Goal: Find specific page/section: Find specific page/section

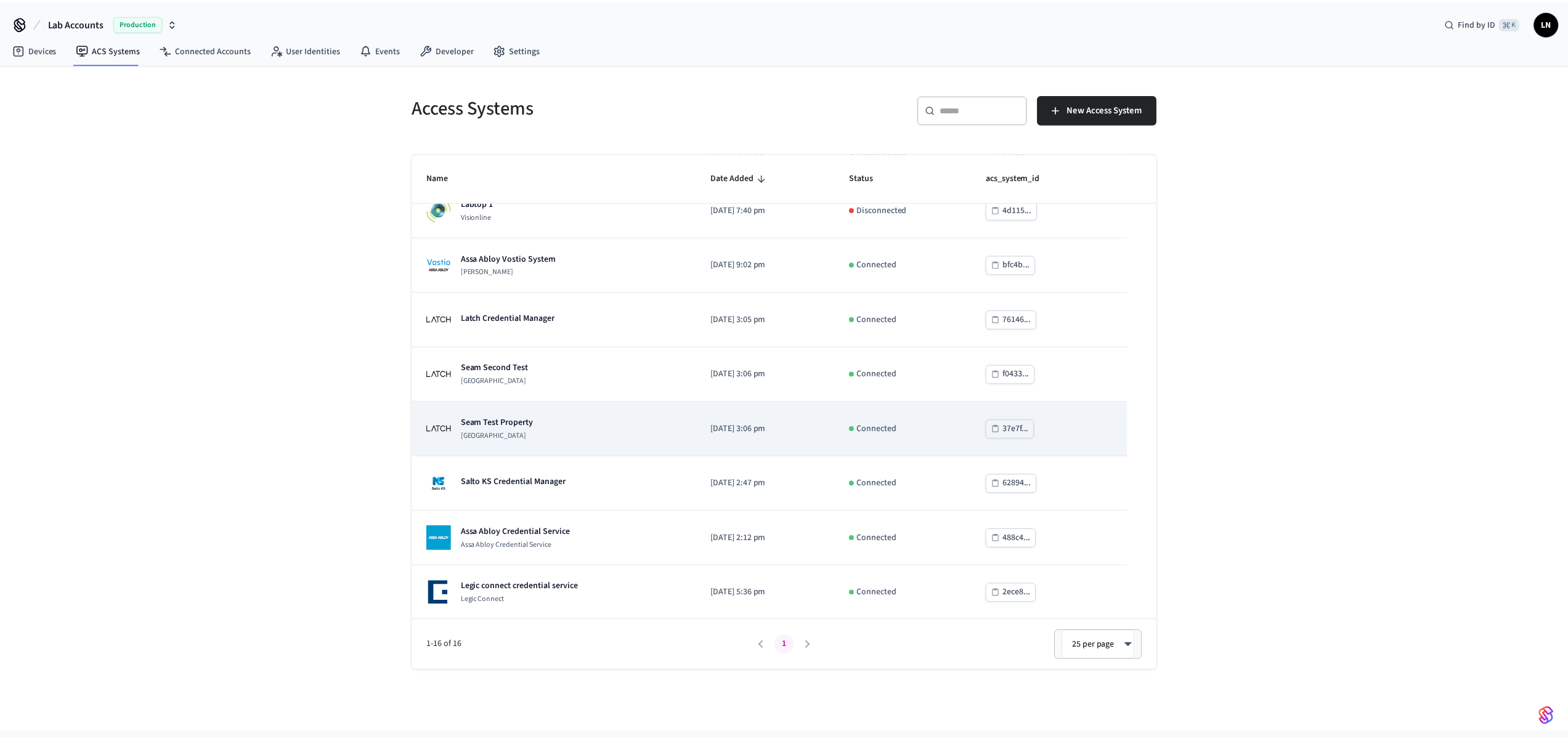
scroll to position [460, 0]
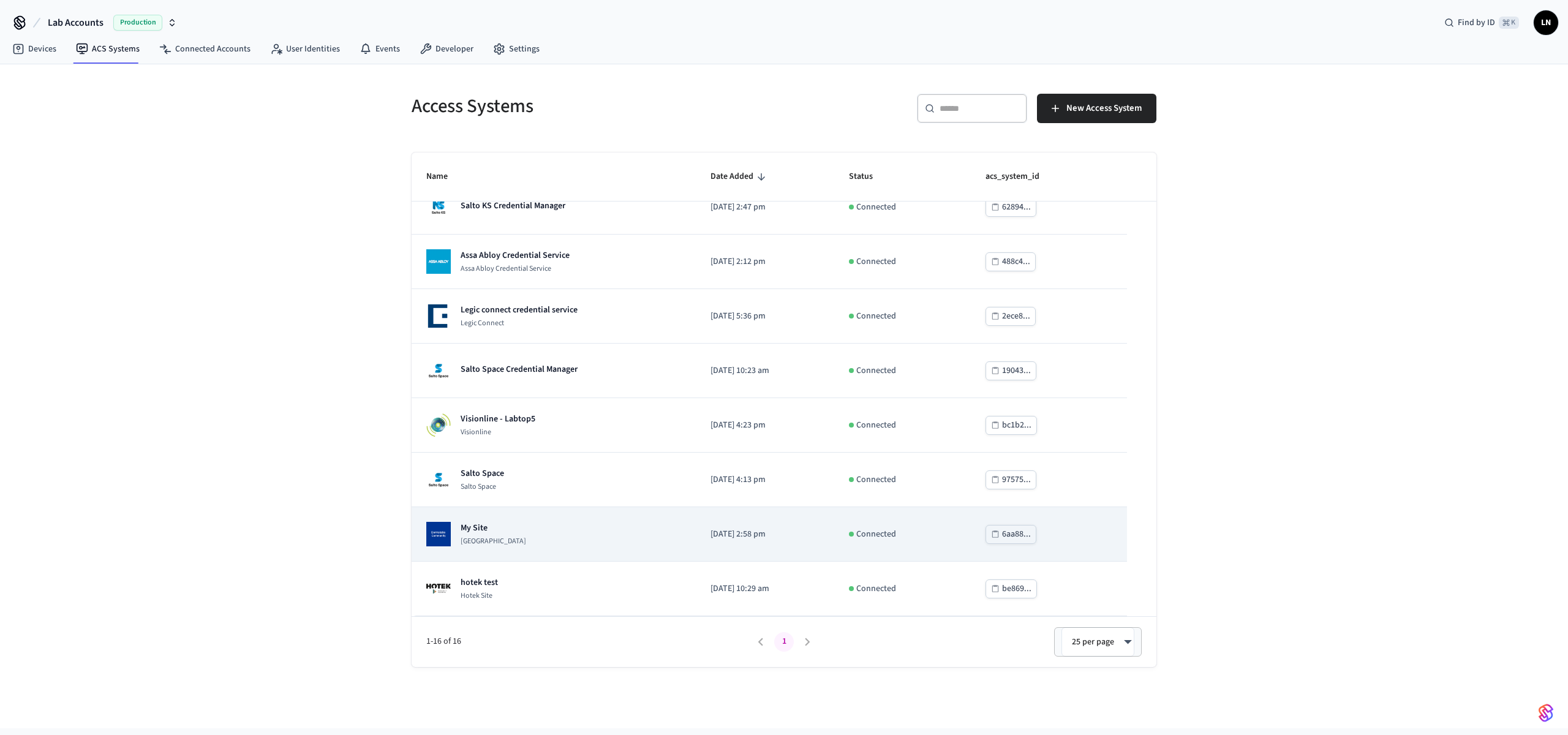
click at [526, 532] on p "My Site" at bounding box center [493, 528] width 65 height 12
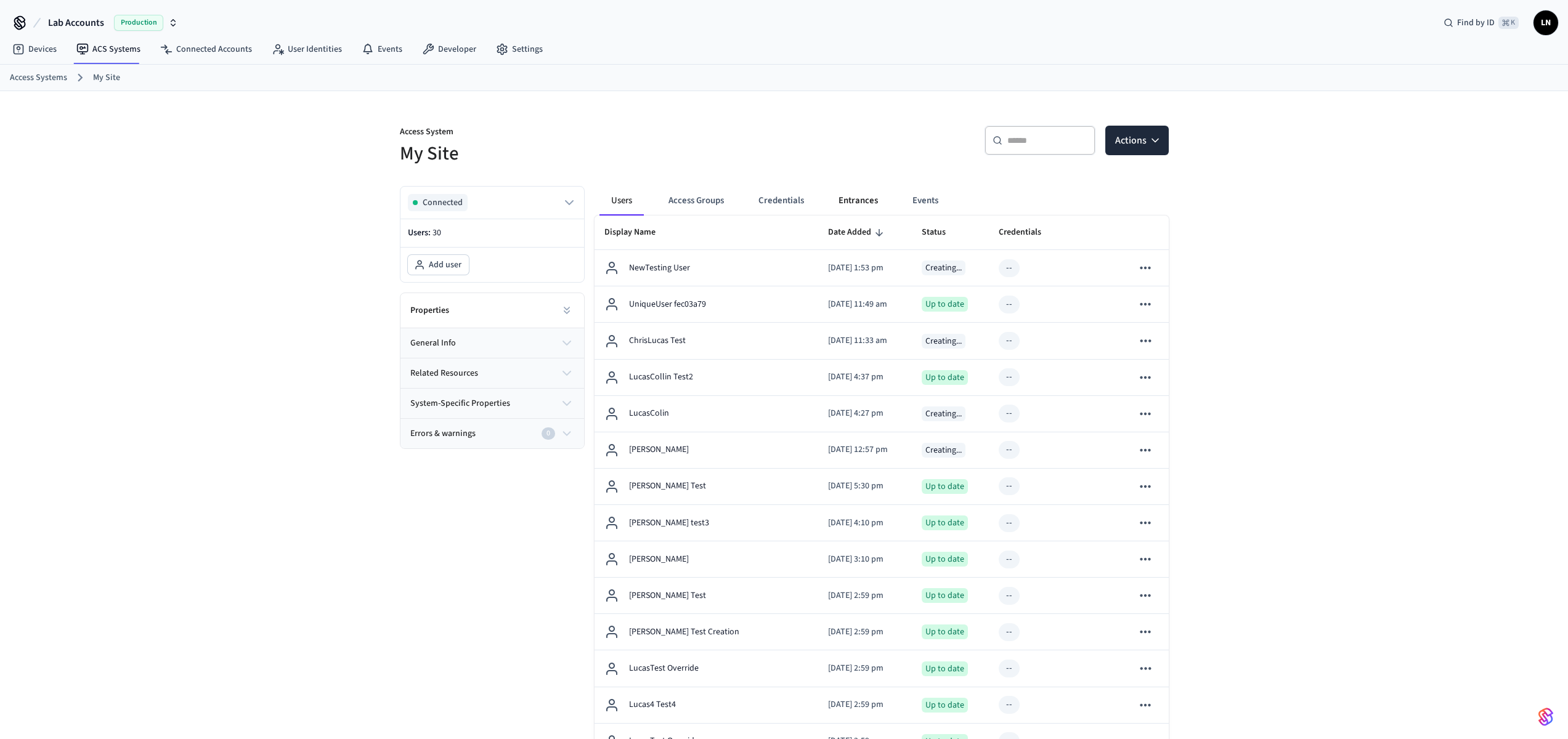
click at [849, 195] on button "Entrances" at bounding box center [858, 201] width 59 height 29
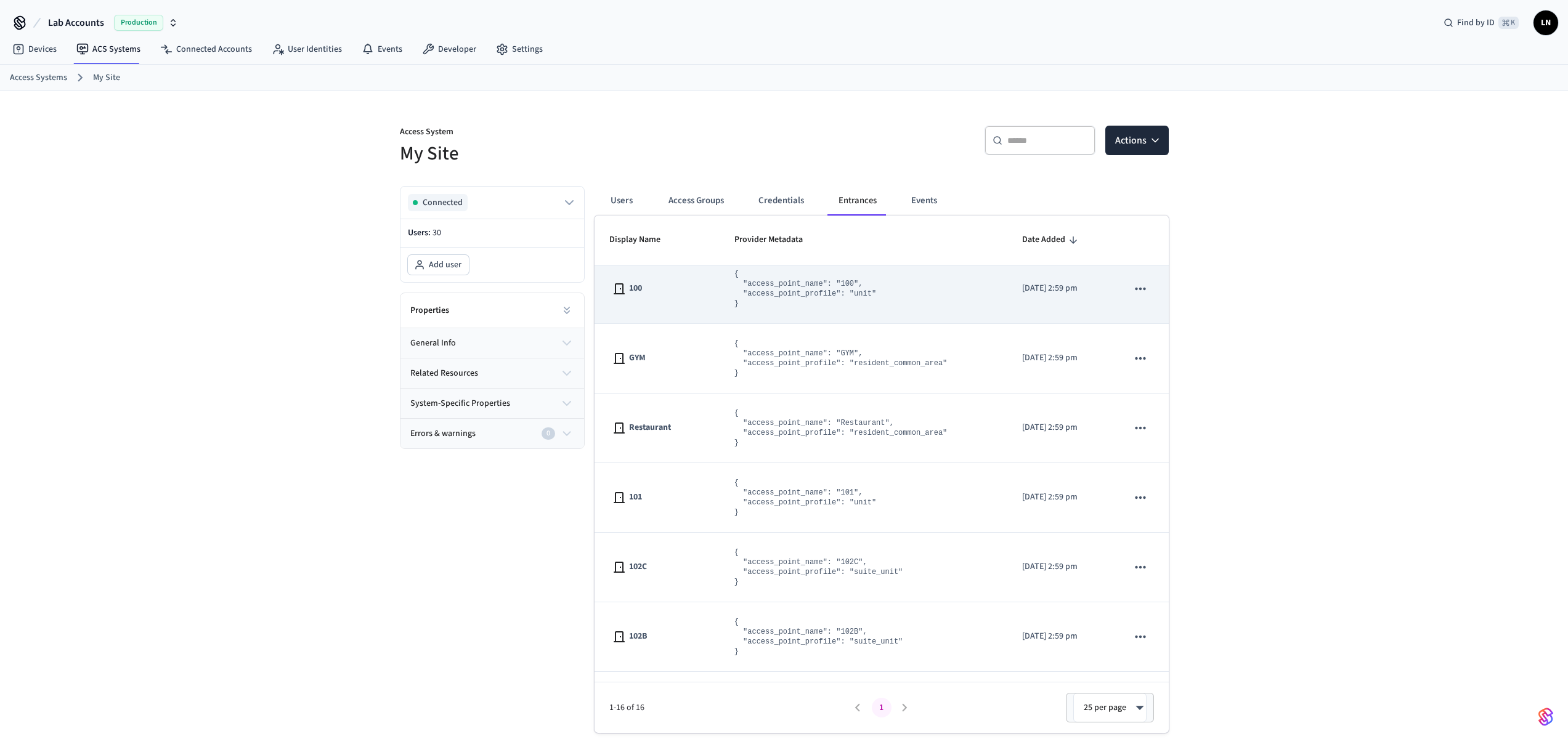
scroll to position [427, 0]
click at [688, 290] on div "100" at bounding box center [657, 291] width 95 height 15
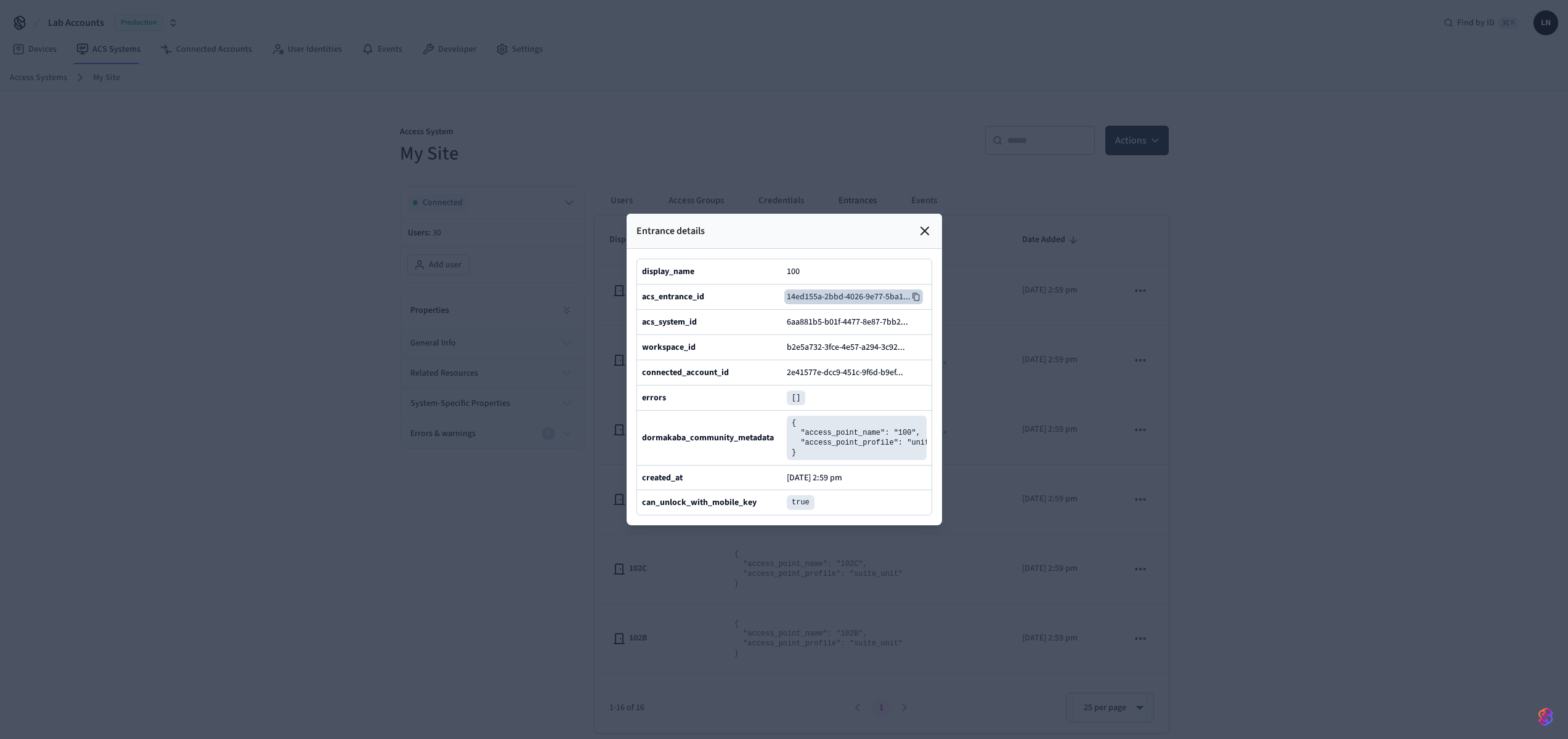
click at [914, 292] on icon at bounding box center [916, 297] width 9 height 9
click at [927, 227] on icon at bounding box center [925, 231] width 8 height 8
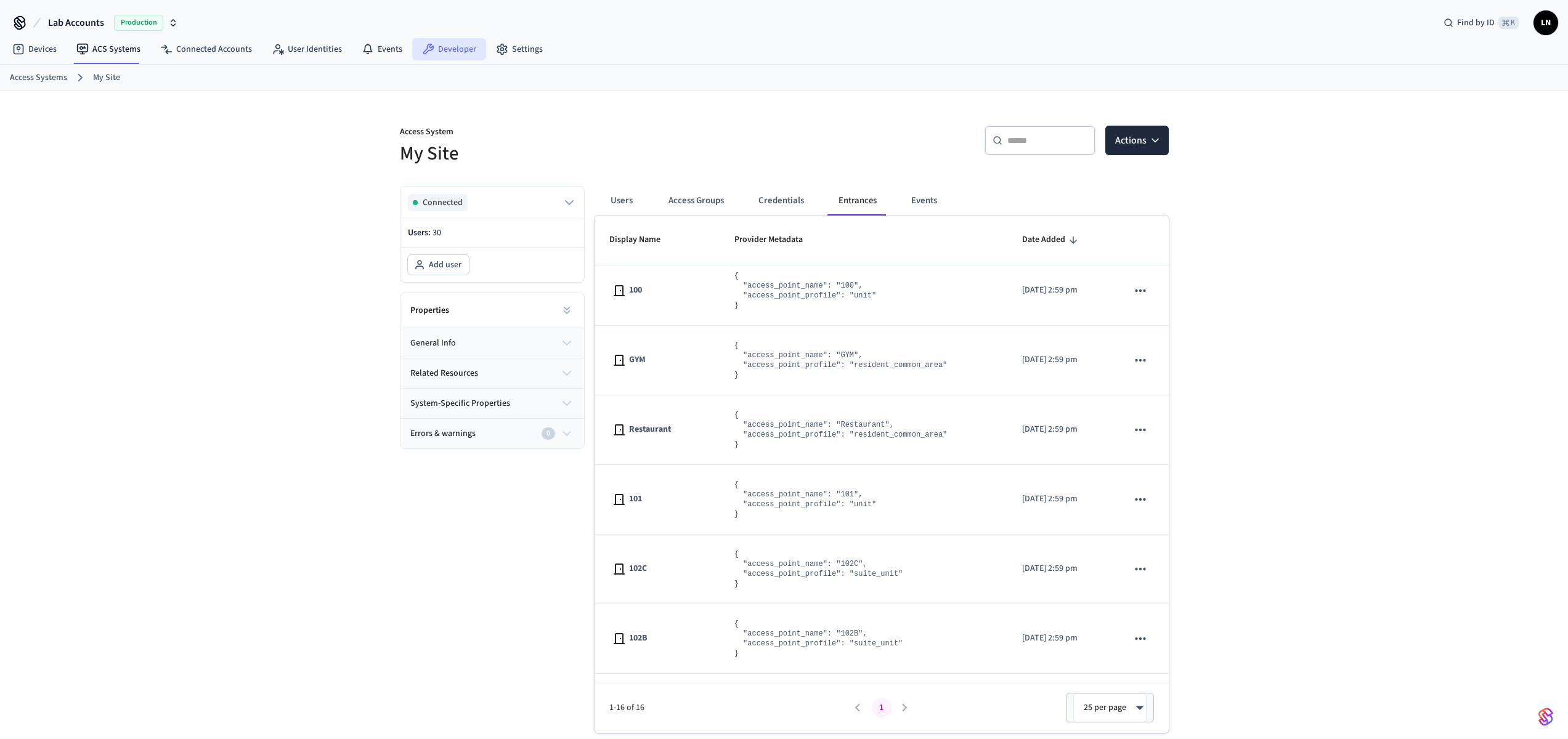
click at [445, 55] on link "Developer" at bounding box center [449, 49] width 74 height 22
click at [102, 48] on link "ACS Systems" at bounding box center [109, 49] width 84 height 22
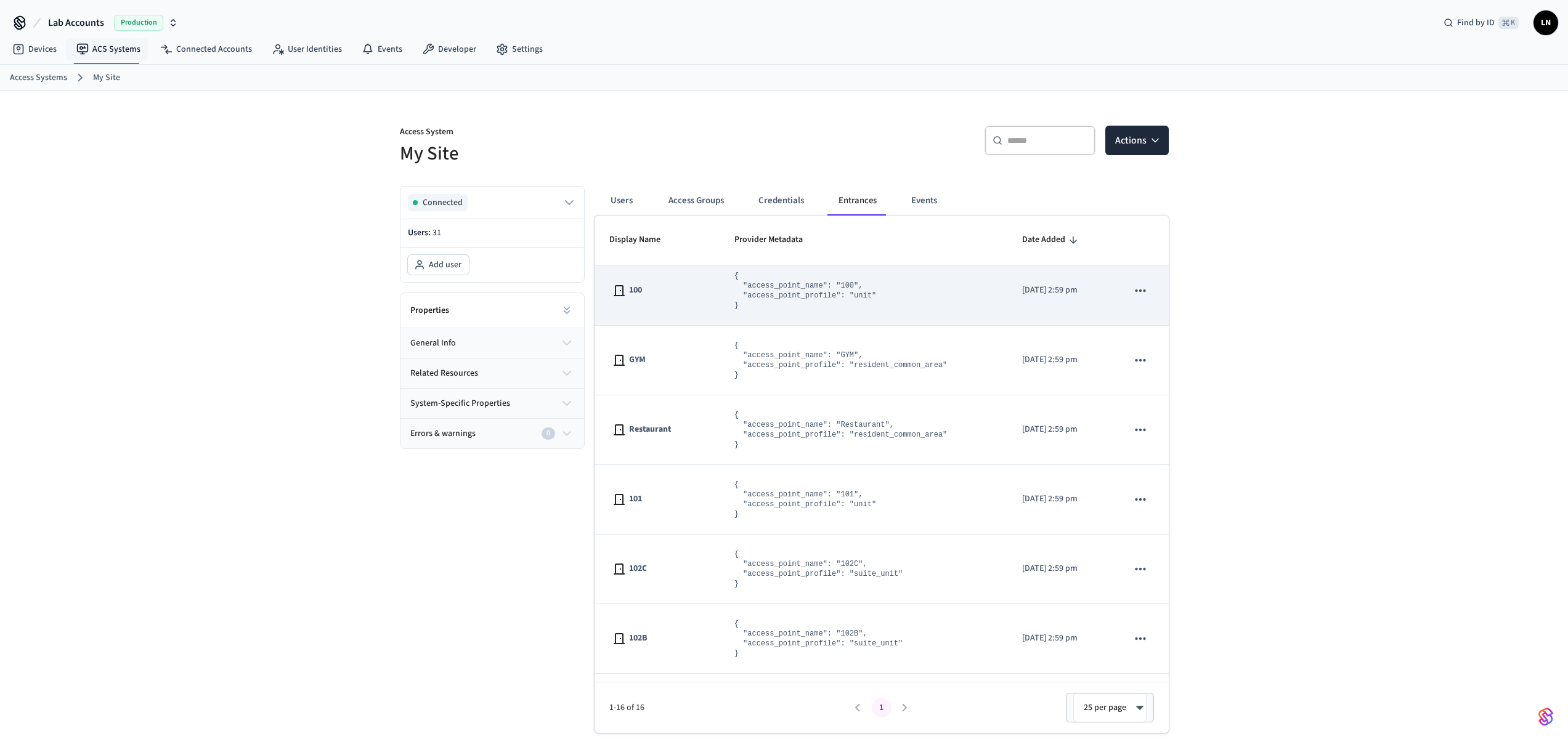
click at [687, 304] on td "100" at bounding box center [657, 291] width 125 height 70
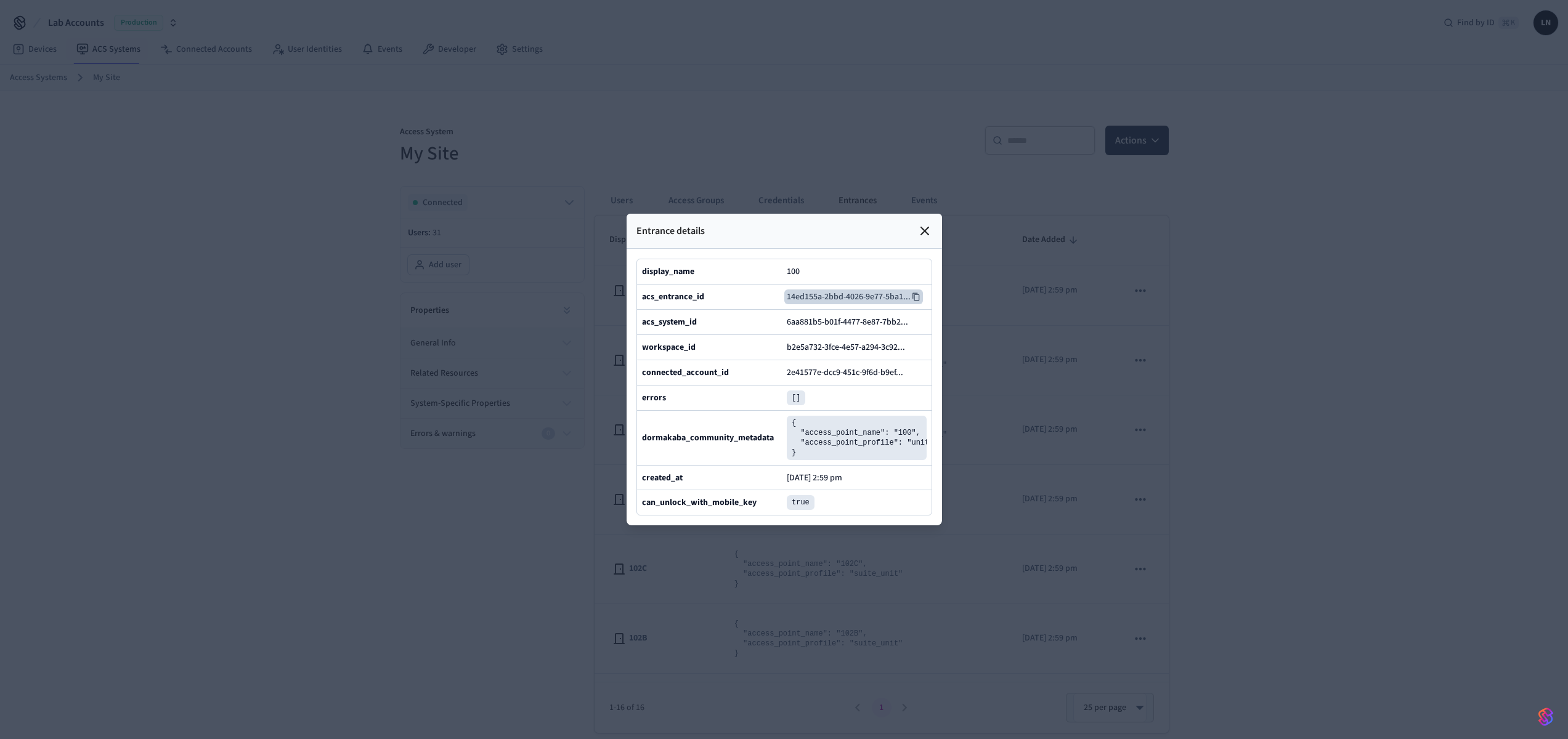
click at [917, 292] on icon at bounding box center [916, 297] width 9 height 9
click at [912, 292] on icon at bounding box center [916, 297] width 9 height 9
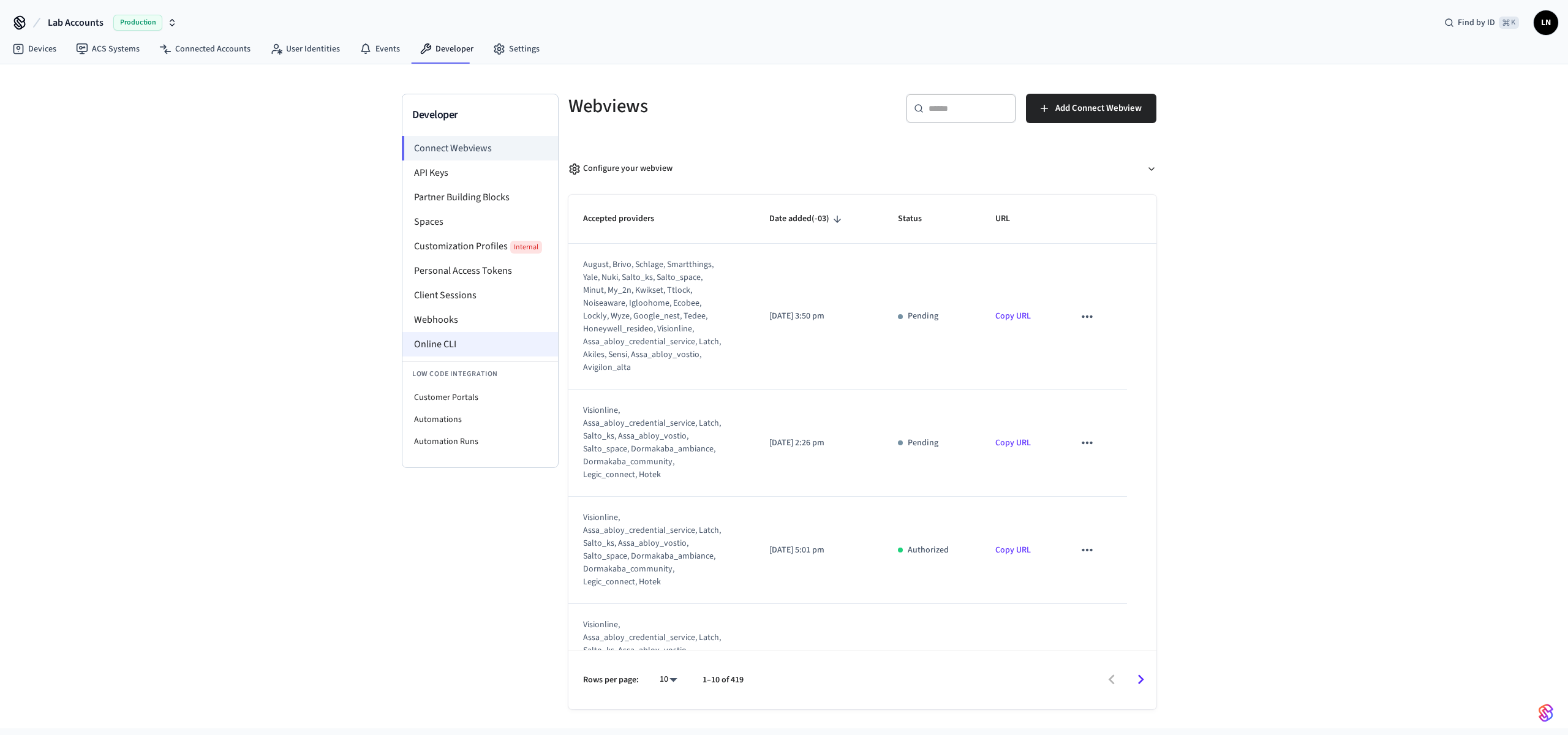
click at [465, 347] on li "Online CLI" at bounding box center [480, 344] width 155 height 24
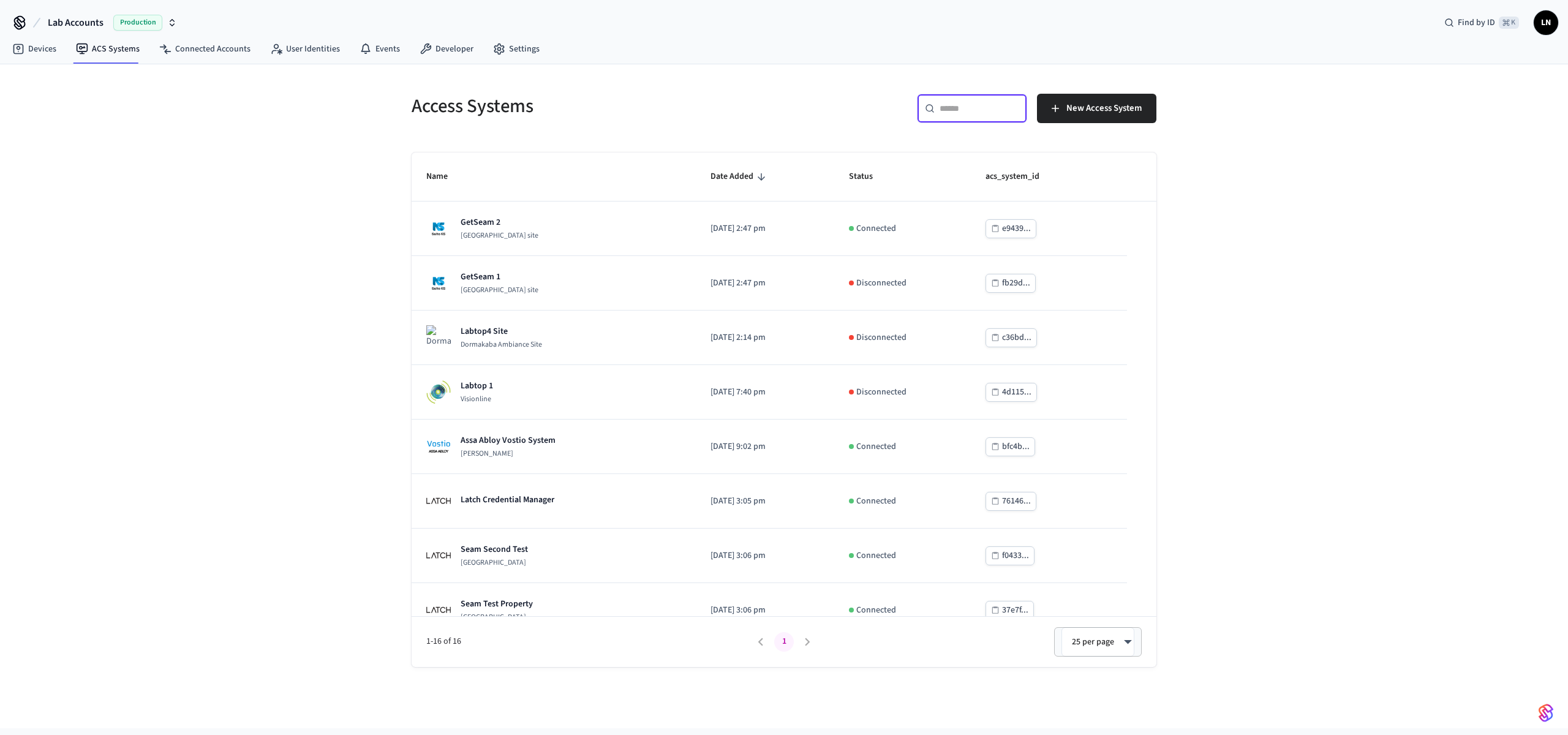
click at [964, 110] on input "text" at bounding box center [979, 109] width 80 height 12
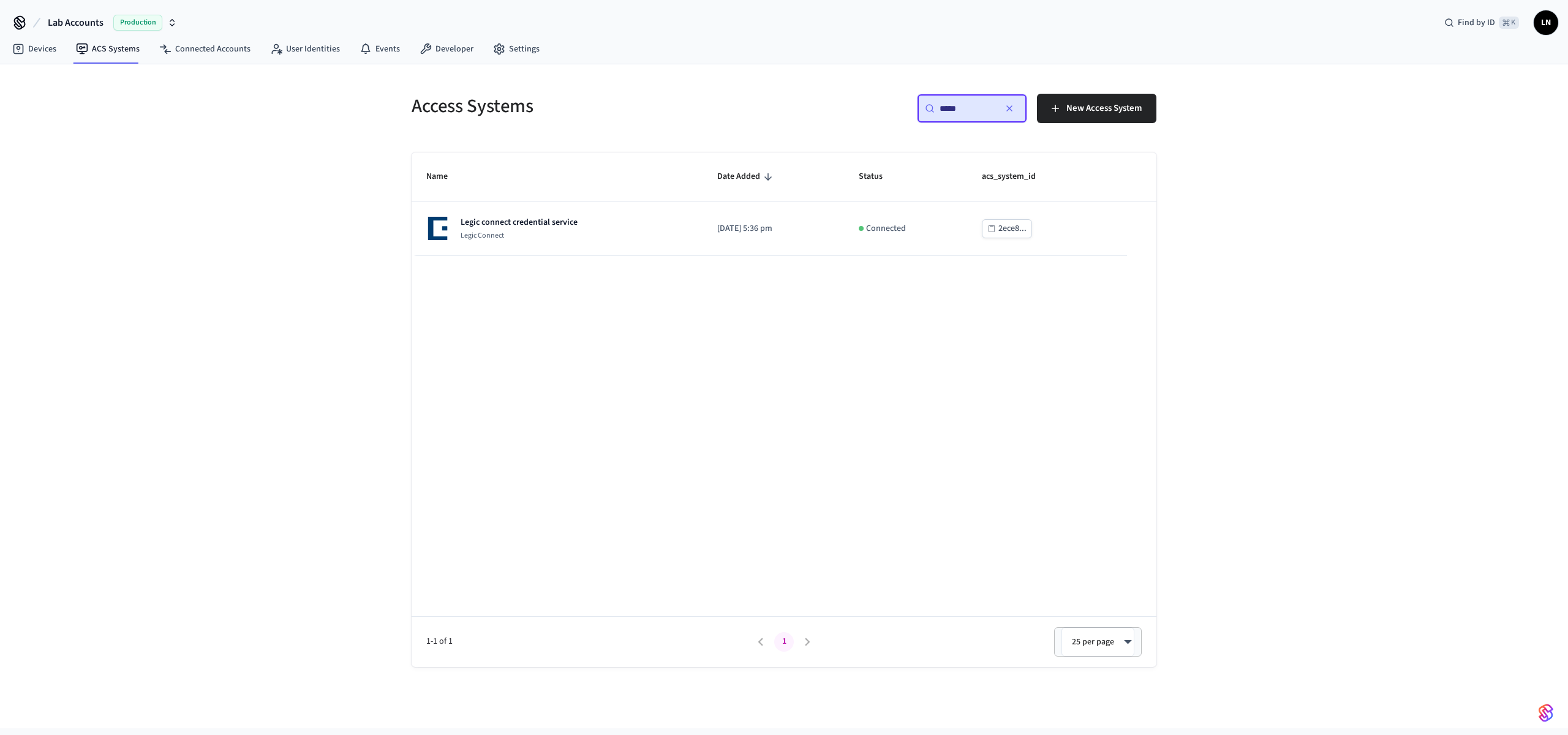
type input "*****"
click at [506, 261] on div "Name Date Added Status acs_system_id Legic connect credential service Legic Con…" at bounding box center [784, 410] width 745 height 515
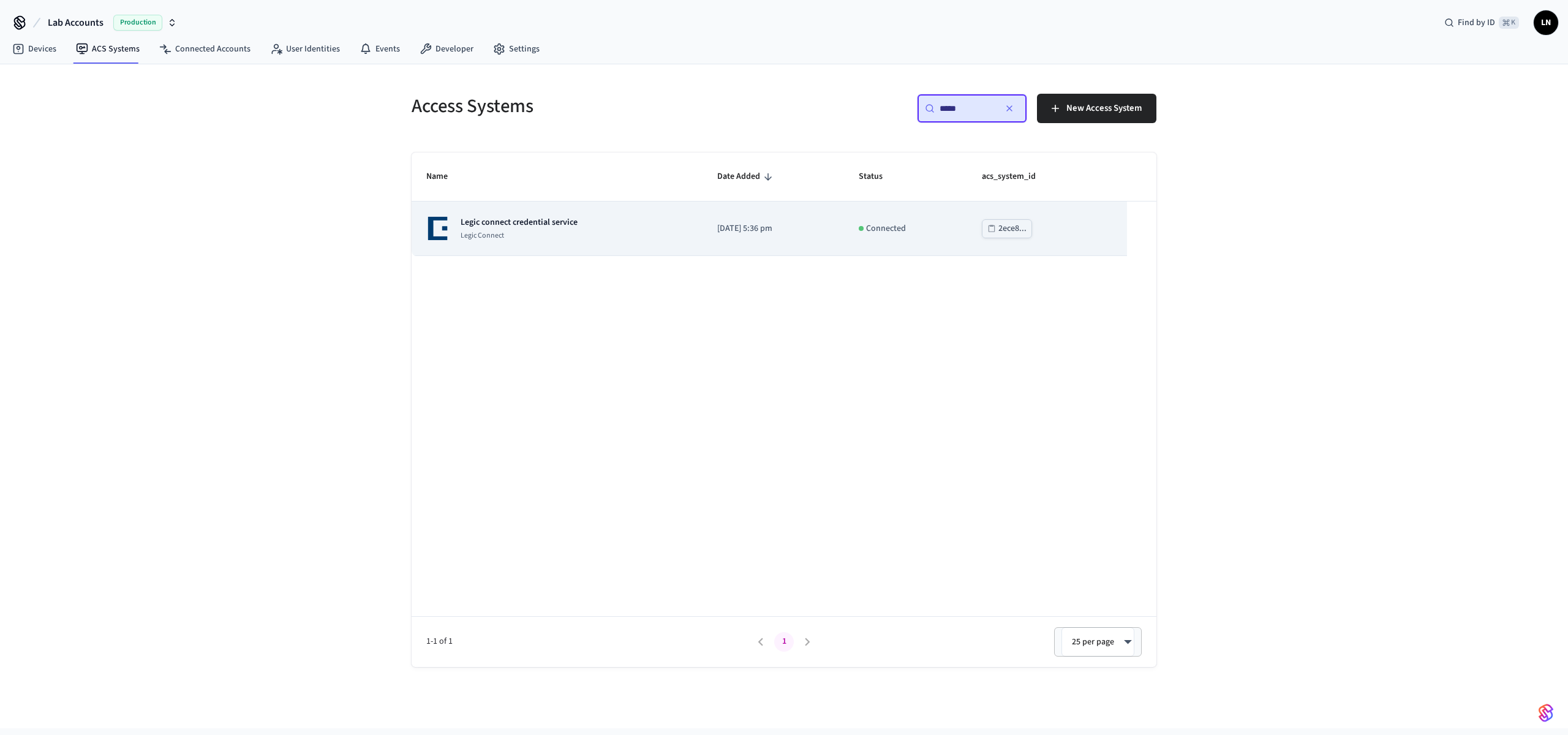
click at [537, 235] on p "Legic Connect" at bounding box center [519, 236] width 117 height 10
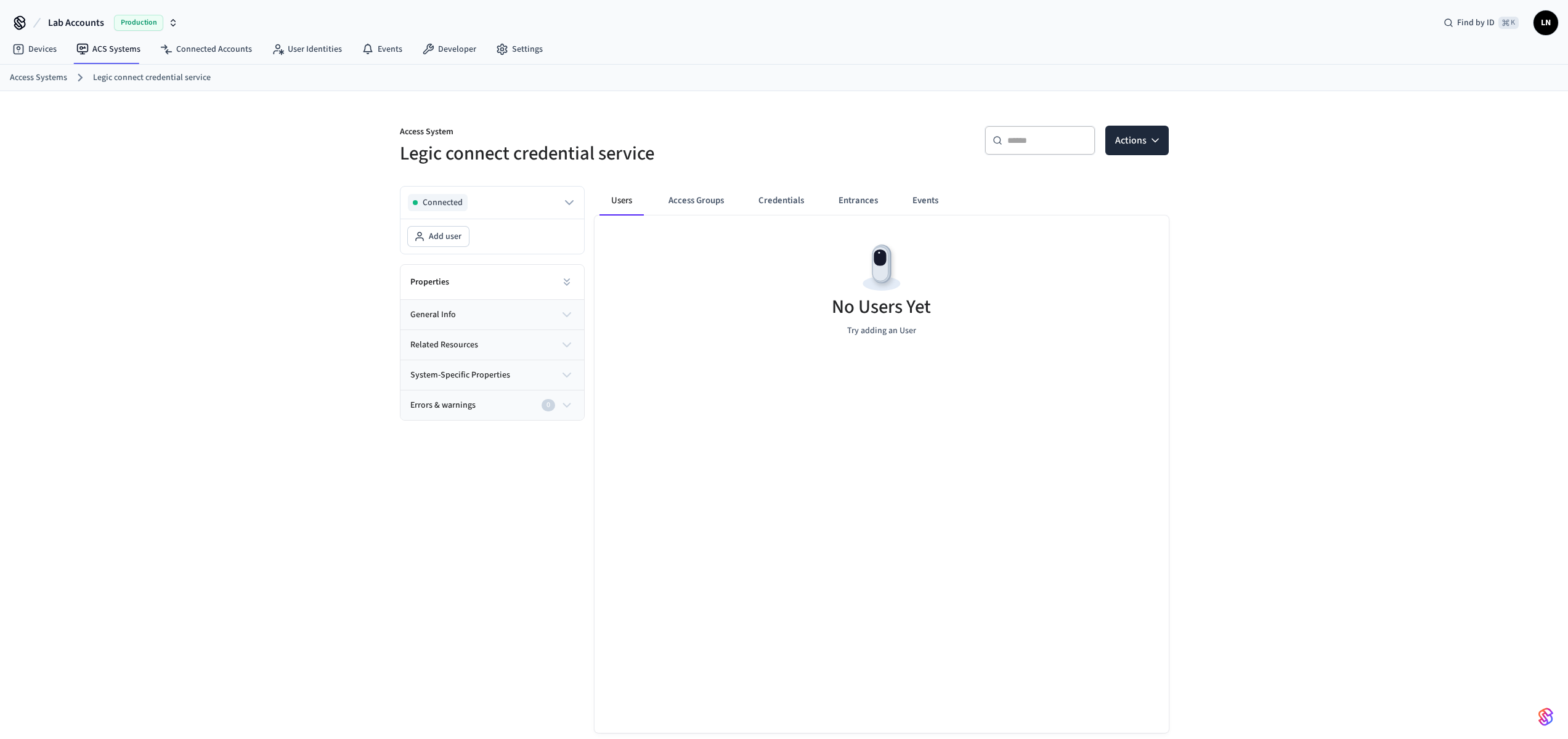
click at [560, 321] on icon "button" at bounding box center [567, 315] width 15 height 15
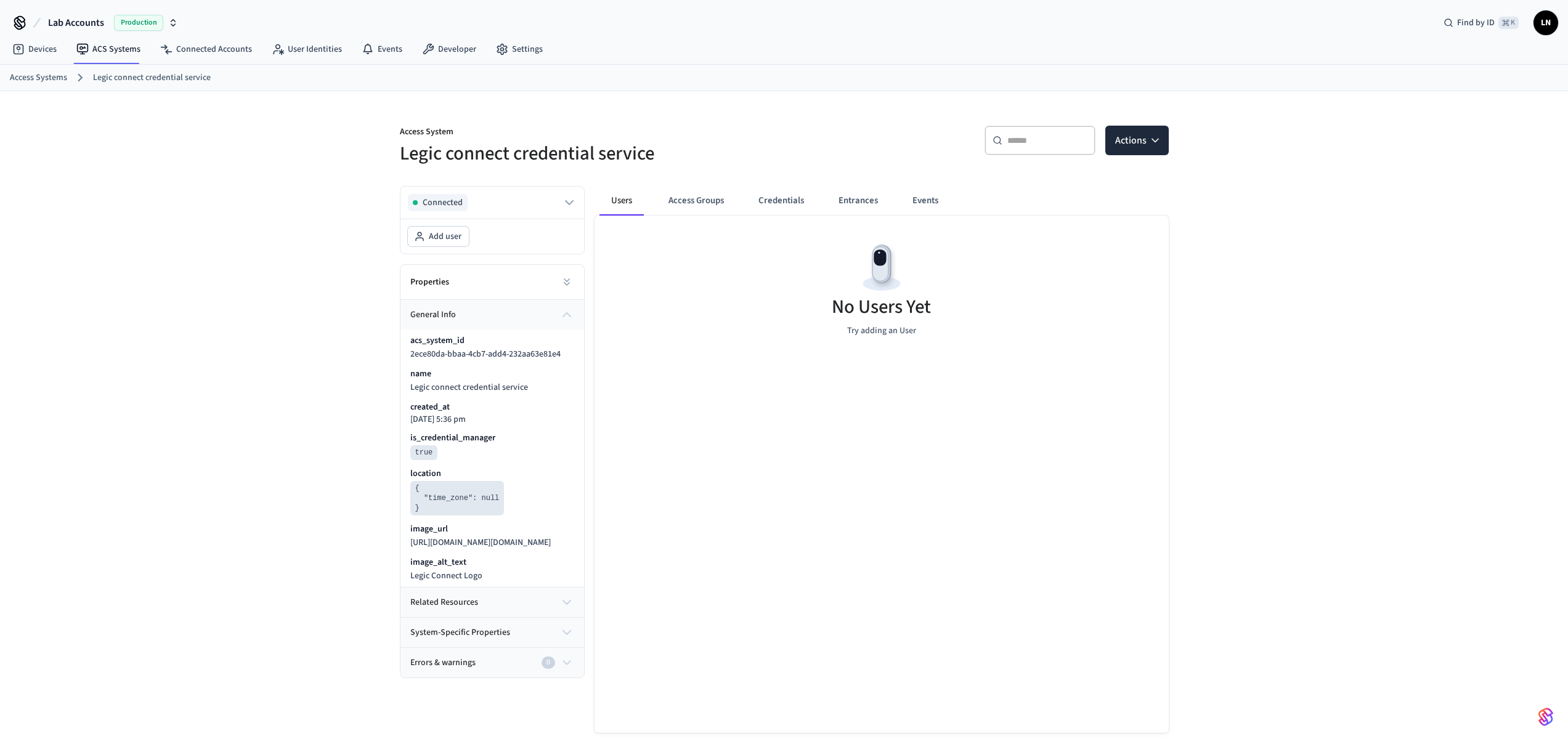
click at [557, 587] on div "acs_system_id 2ece80da-bbaa-4cb7-add4-232aa63e81e4 name Legic connect credentia…" at bounding box center [492, 458] width 184 height 257
click at [557, 614] on button "related resources" at bounding box center [492, 602] width 184 height 29
click at [566, 673] on icon at bounding box center [570, 669] width 10 height 10
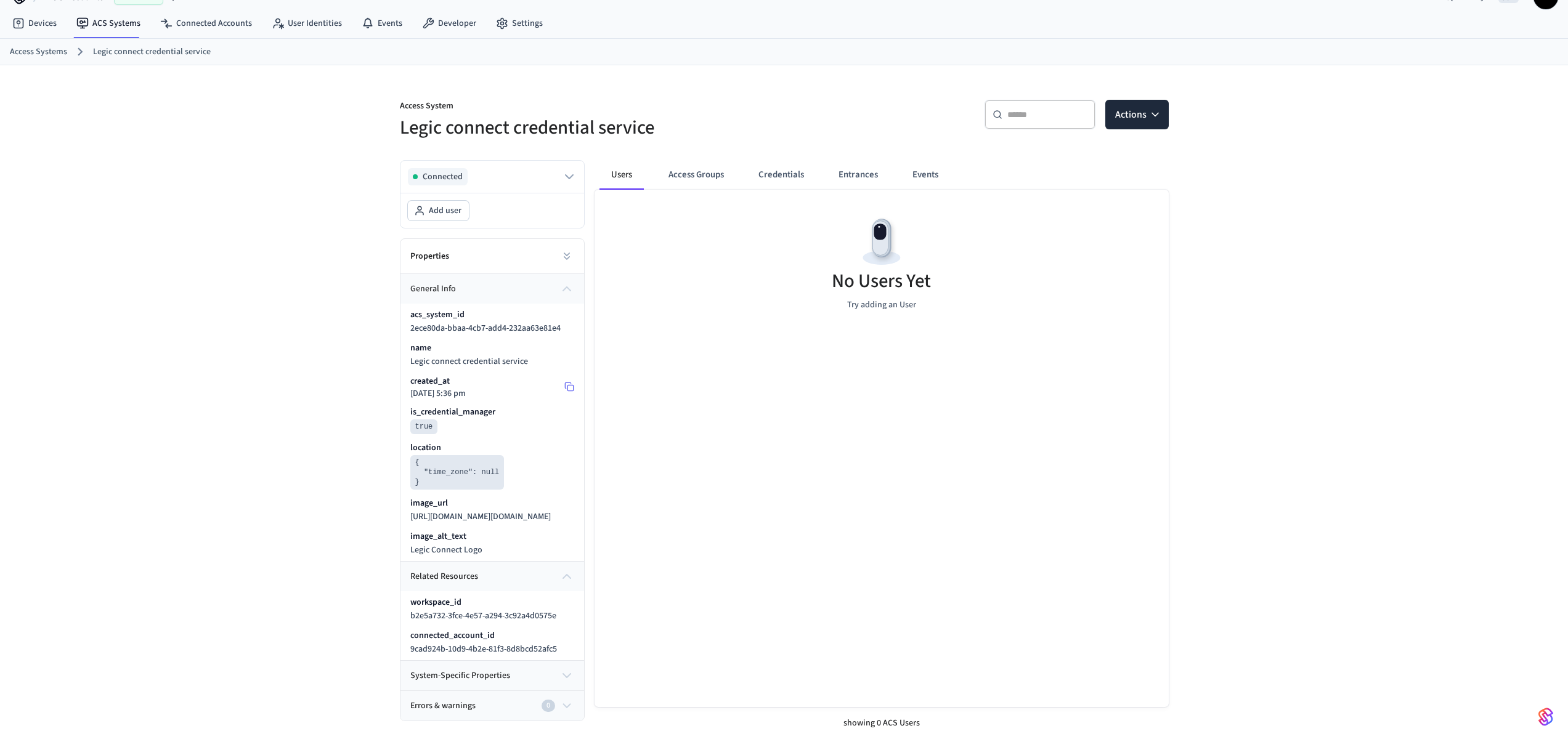
scroll to position [26, 0]
click at [565, 647] on button at bounding box center [569, 642] width 19 height 19
click at [676, 171] on button "Access Groups" at bounding box center [696, 174] width 75 height 29
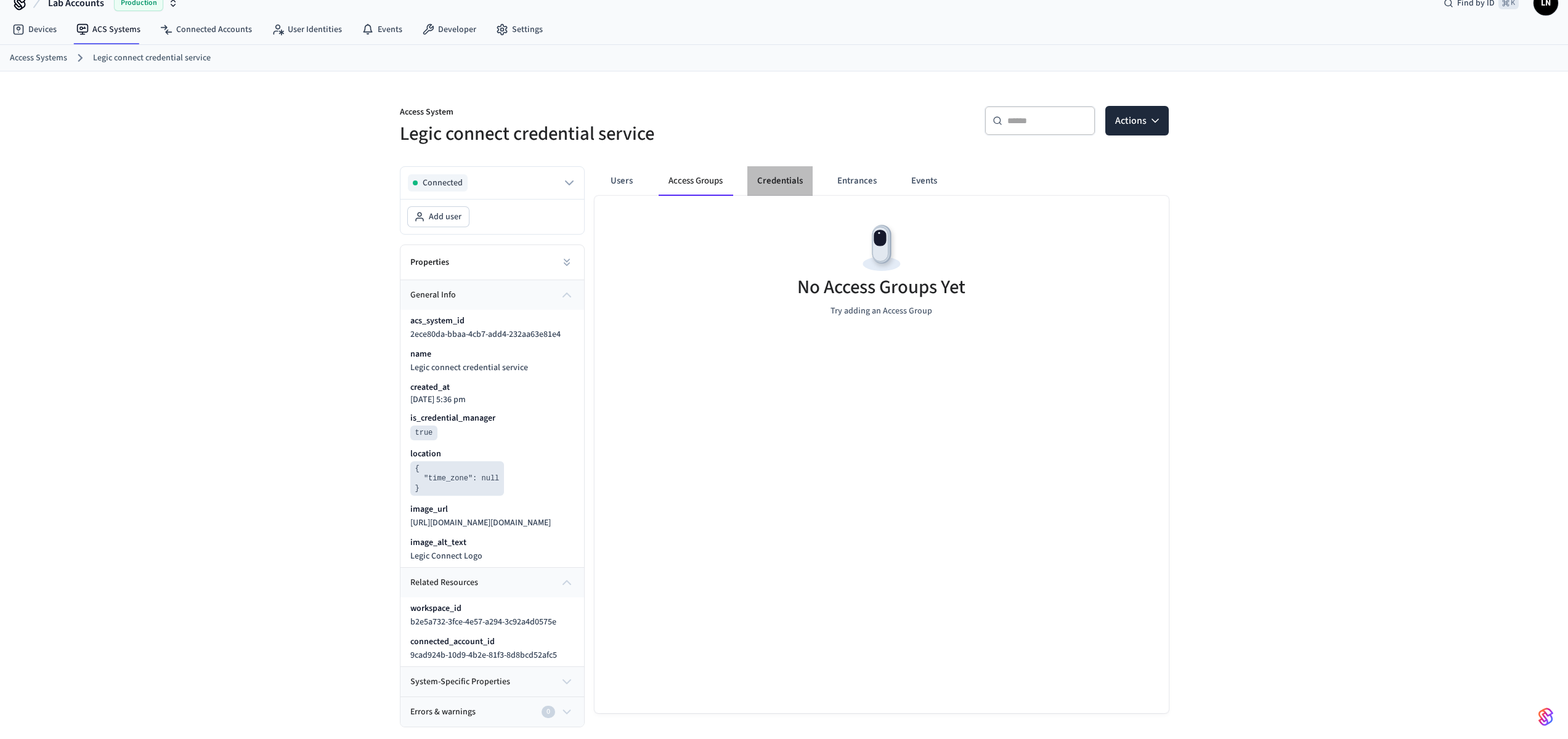
click at [803, 189] on button "Credentials" at bounding box center [780, 181] width 65 height 29
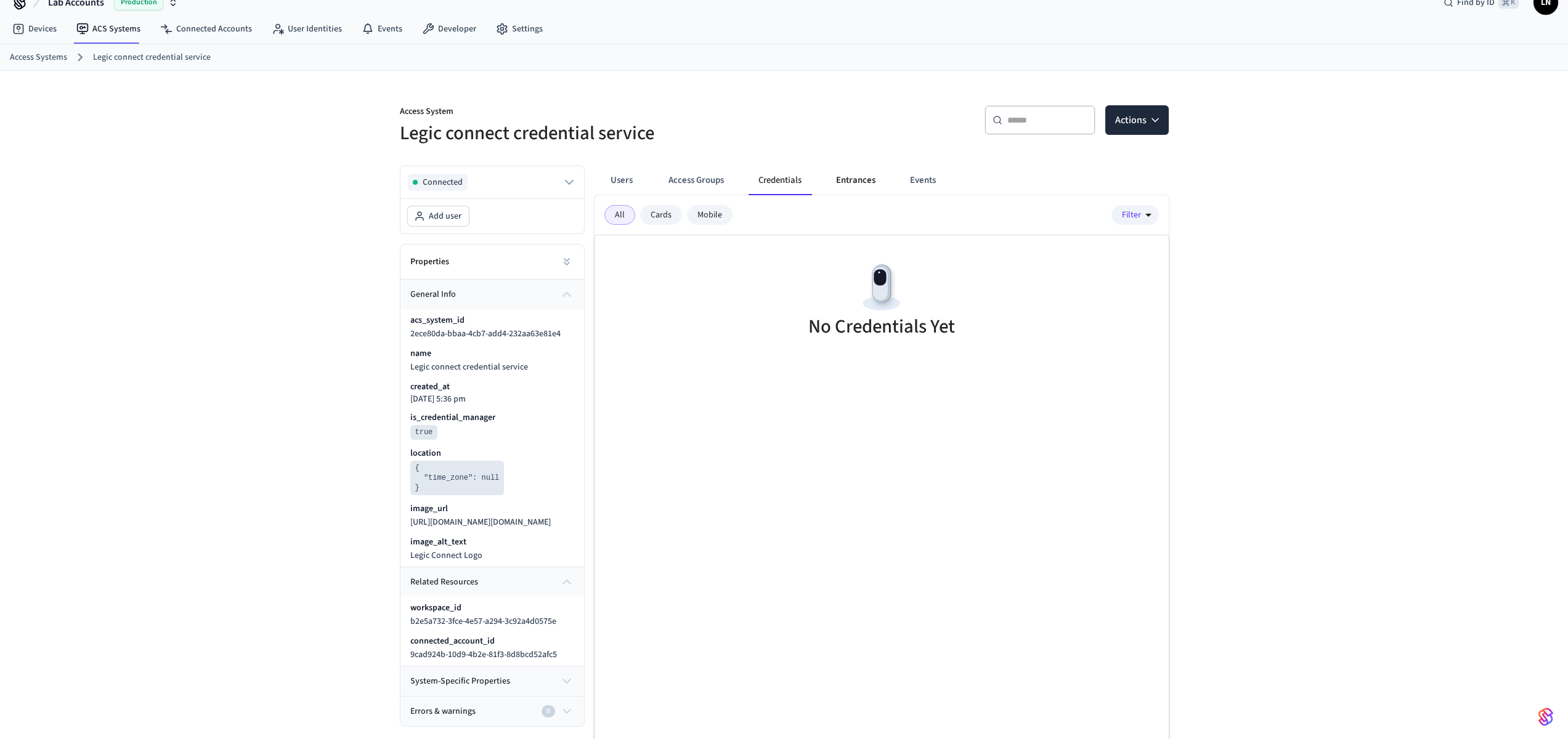
click at [842, 184] on button "Entrances" at bounding box center [856, 180] width 59 height 29
click at [760, 183] on button "Credentials" at bounding box center [781, 181] width 65 height 29
click at [1124, 117] on button "Actions" at bounding box center [1132, 120] width 63 height 29
click at [1117, 125] on button "Actions" at bounding box center [1137, 120] width 63 height 29
